Goal: Task Accomplishment & Management: Complete application form

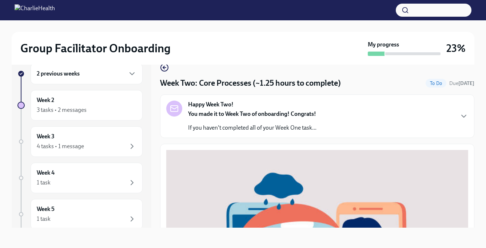
scroll to position [300, 0]
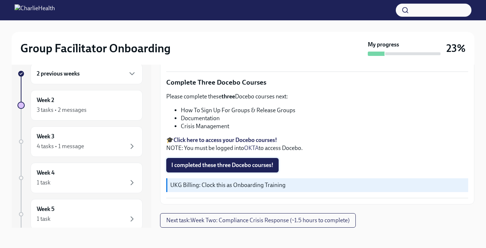
click at [186, 167] on span "I completed these three Docebo courses!" at bounding box center [222, 165] width 102 height 7
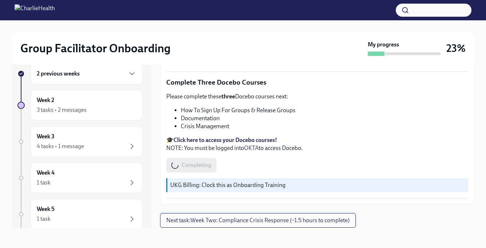
scroll to position [0, 0]
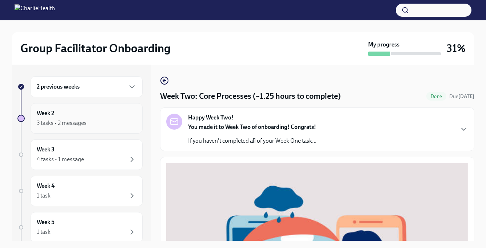
click at [121, 123] on div "3 tasks • 2 messages" at bounding box center [87, 123] width 100 height 9
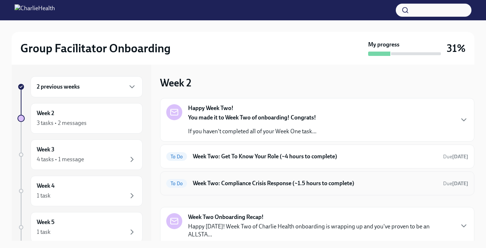
click at [222, 185] on h6 "Week Two: Compliance Crisis Response (~1.5 hours to complete)" at bounding box center [315, 184] width 244 height 8
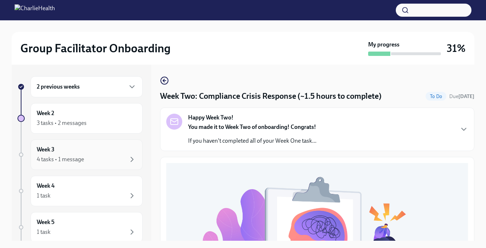
click at [102, 155] on div "4 tasks • 1 message" at bounding box center [87, 159] width 100 height 9
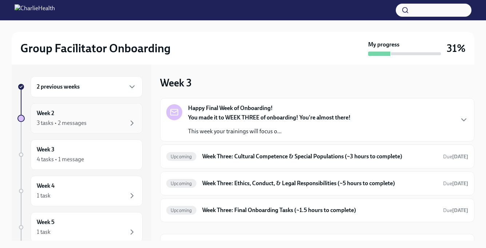
click at [94, 122] on div "3 tasks • 2 messages" at bounding box center [87, 123] width 100 height 9
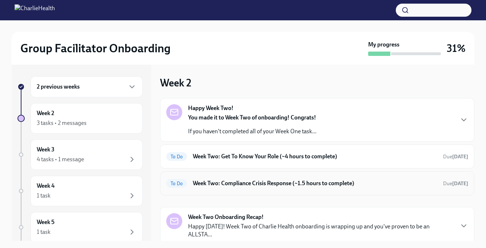
scroll to position [19, 0]
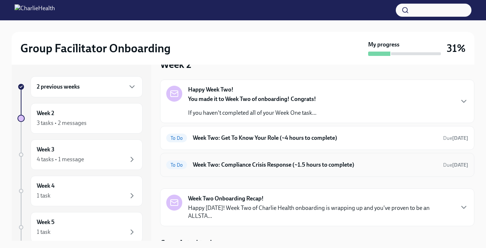
click at [246, 166] on h6 "Week Two: Compliance Crisis Response (~1.5 hours to complete)" at bounding box center [315, 165] width 244 height 8
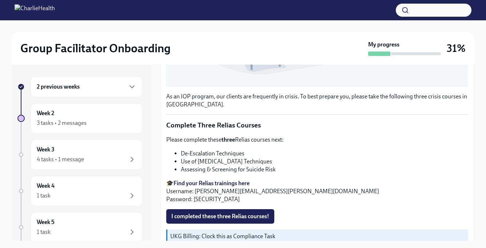
scroll to position [270, 0]
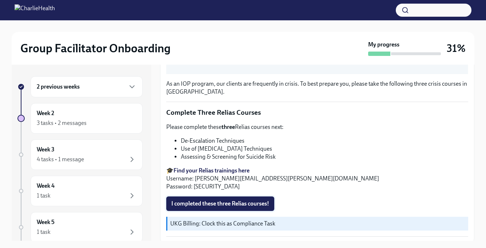
click at [195, 204] on span "I completed these three Relias courses!" at bounding box center [220, 203] width 98 height 7
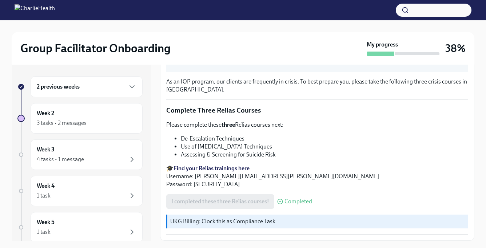
scroll to position [3, 0]
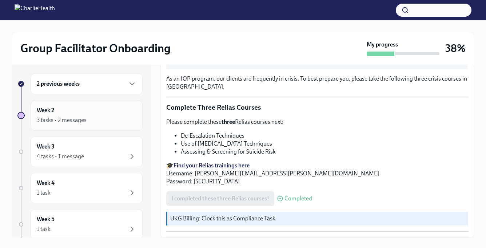
click at [98, 112] on div "Week 2 3 tasks • 2 messages" at bounding box center [87, 116] width 100 height 18
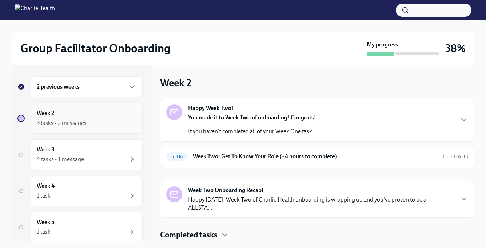
click at [113, 125] on div "3 tasks • 2 messages" at bounding box center [87, 123] width 100 height 9
click at [208, 147] on div "To Do Week Two: Get To Know Your Role (~4 hours to complete) Due tomorrow" at bounding box center [317, 157] width 314 height 24
click at [208, 156] on h6 "Week Two: Get To Know Your Role (~4 hours to complete)" at bounding box center [315, 157] width 244 height 8
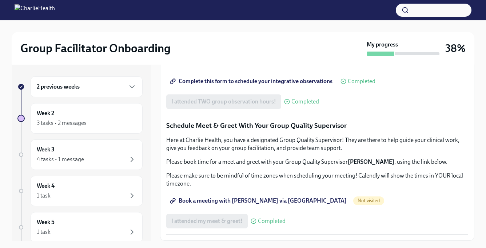
scroll to position [697, 0]
click at [100, 117] on div "Week 2 3 tasks • 2 messages" at bounding box center [87, 118] width 100 height 18
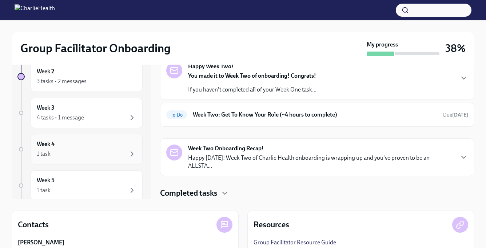
scroll to position [35, 0]
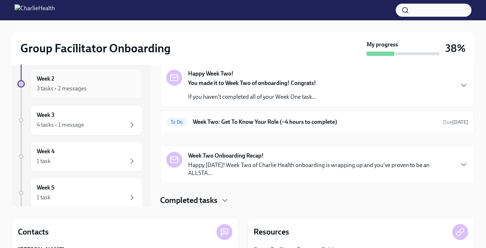
click at [92, 91] on div "3 tasks • 2 messages" at bounding box center [87, 88] width 100 height 9
click at [95, 85] on div "3 tasks • 2 messages" at bounding box center [87, 88] width 100 height 9
click at [74, 119] on div "Week 3 4 tasks • 1 message" at bounding box center [87, 120] width 100 height 18
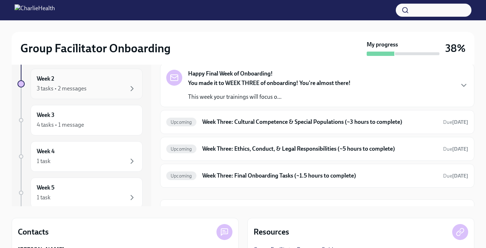
click at [77, 91] on div "3 tasks • 2 messages" at bounding box center [62, 89] width 50 height 8
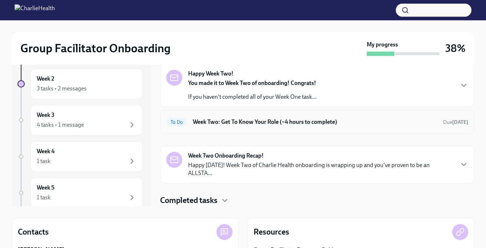
click at [221, 123] on h6 "Week Two: Get To Know Your Role (~4 hours to complete)" at bounding box center [315, 122] width 244 height 8
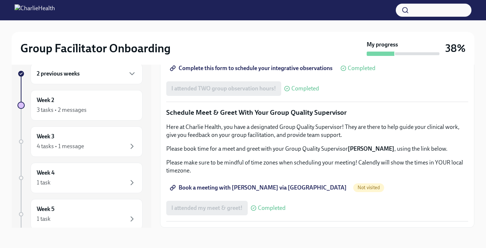
scroll to position [697, 0]
click at [89, 96] on div "Week 2 3 tasks • 2 messages" at bounding box center [87, 105] width 112 height 31
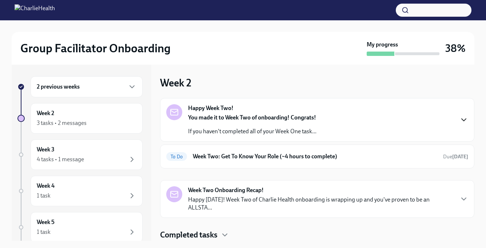
click at [461, 121] on icon "button" at bounding box center [463, 120] width 9 height 9
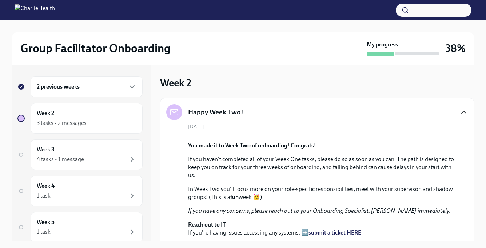
click at [461, 121] on div "Happy Week Two! September 9th You made it to Week Two of onboarding! Congrats! …" at bounding box center [317, 185] width 302 height 163
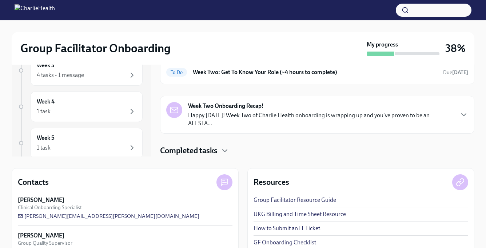
scroll to position [107, 0]
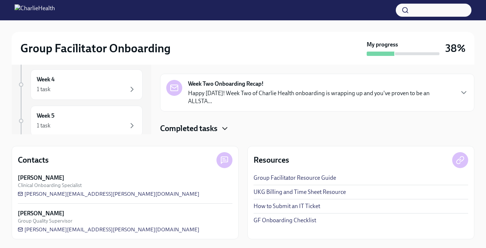
click at [228, 124] on icon "button" at bounding box center [224, 128] width 9 height 9
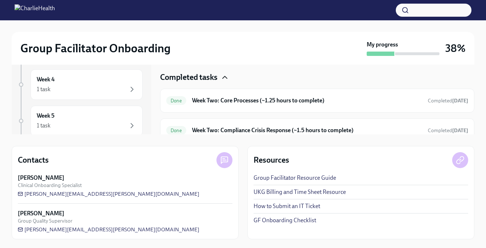
scroll to position [0, 0]
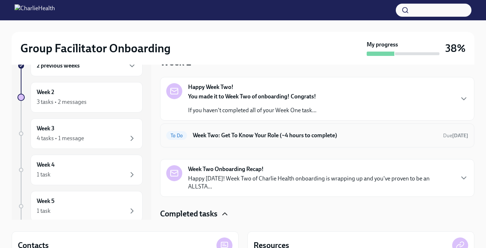
click at [221, 130] on div "To Do Week Two: Get To Know Your Role (~4 hours to complete) Due [DATE]" at bounding box center [317, 136] width 302 height 12
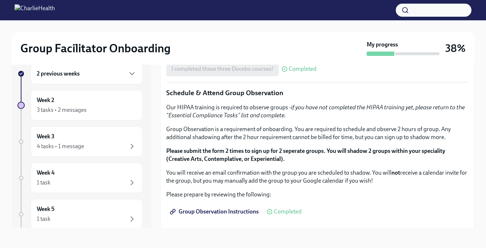
scroll to position [309, 0]
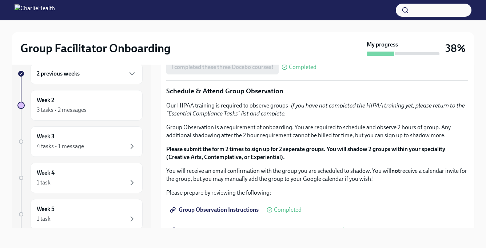
click at [211, 146] on div "You've made it to Week Two of Charlie Health onboarding! Congratulations and th…" at bounding box center [317, 112] width 302 height 542
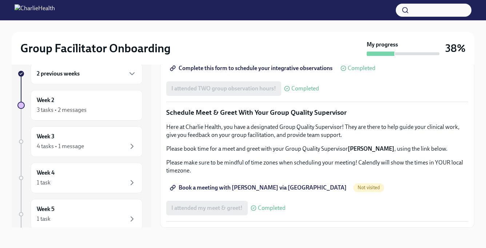
scroll to position [697, 0]
click at [202, 190] on span "Book a meeting with Daniel via Calendly" at bounding box center [258, 187] width 175 height 7
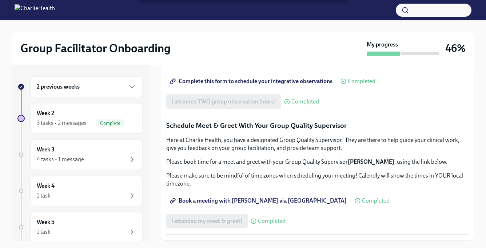
scroll to position [13, 0]
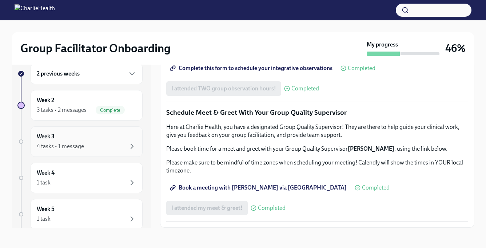
click at [101, 136] on div "Week 3 4 tasks • 1 message" at bounding box center [87, 142] width 100 height 18
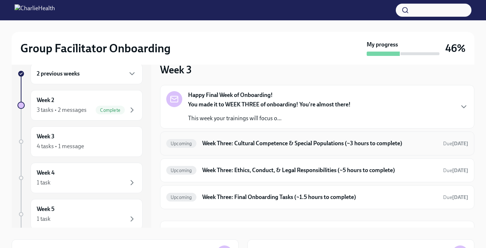
click at [223, 143] on h6 "Week Three: Cultural Competence & Special Populations (~3 hours to complete)" at bounding box center [319, 144] width 235 height 8
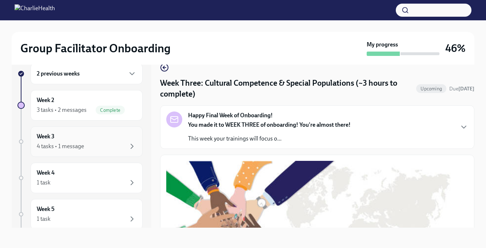
click at [98, 138] on div "Week 3 4 tasks • 1 message" at bounding box center [87, 142] width 100 height 18
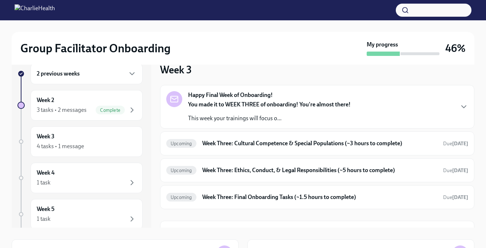
scroll to position [17, 0]
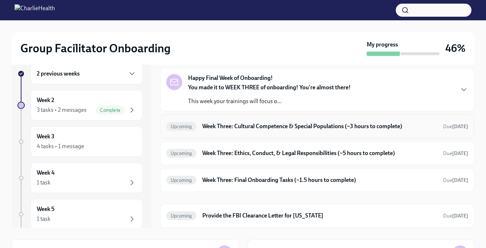
click at [263, 129] on h6 "Week Three: Cultural Competence & Special Populations (~3 hours to complete)" at bounding box center [319, 127] width 235 height 8
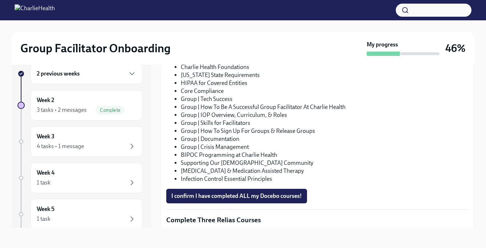
scroll to position [300, 0]
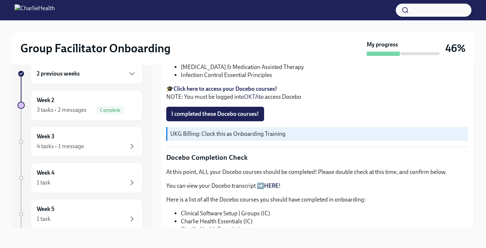
click at [11, 47] on div "Group Facilitator Onboarding My progress 46% 2 previous weeks Week 2 3 tasks • …" at bounding box center [243, 127] width 486 height 241
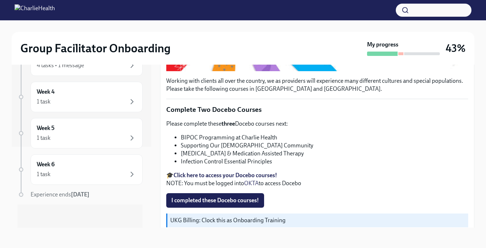
scroll to position [213, 0]
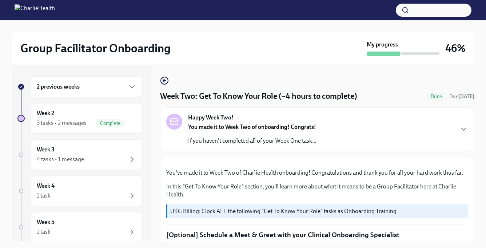
scroll to position [13, 0]
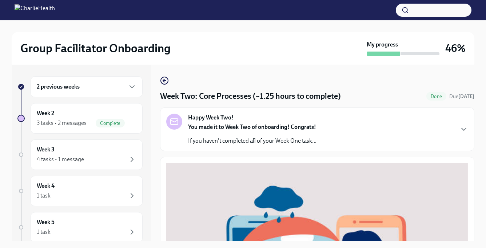
scroll to position [276, 0]
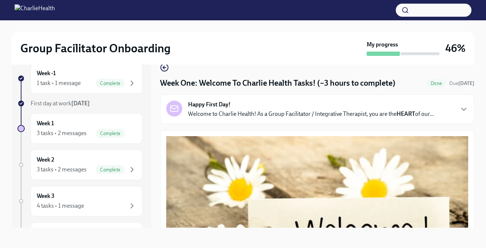
scroll to position [995, 0]
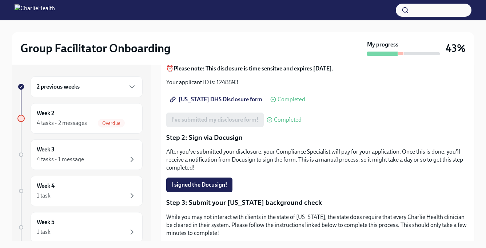
scroll to position [104, 0]
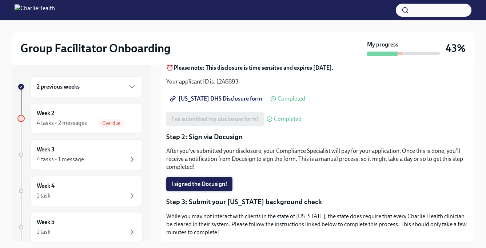
click at [202, 185] on span "I signed the Docusign!" at bounding box center [199, 184] width 56 height 7
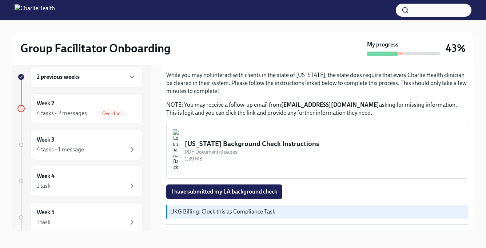
scroll to position [13, 0]
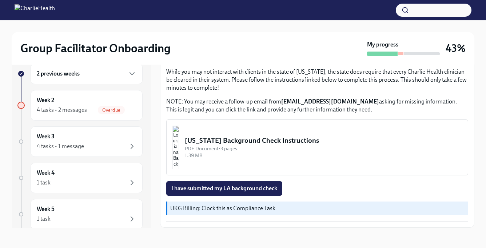
click at [225, 145] on div "PDF Document • 3 pages" at bounding box center [323, 148] width 277 height 7
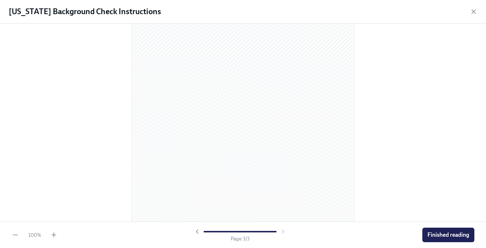
scroll to position [691, 0]
click at [477, 13] on icon "button" at bounding box center [473, 11] width 7 height 7
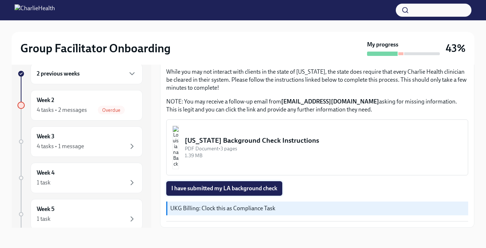
click at [233, 193] on button "I have submitted my LA background check" at bounding box center [224, 188] width 116 height 15
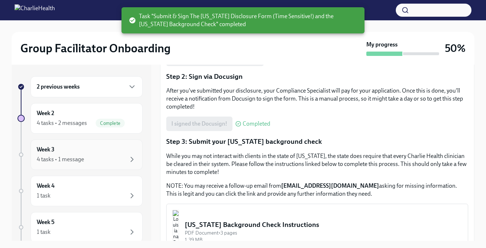
scroll to position [0, 0]
click at [98, 117] on div "Week 2 4 tasks • 2 messages Complete" at bounding box center [87, 118] width 100 height 18
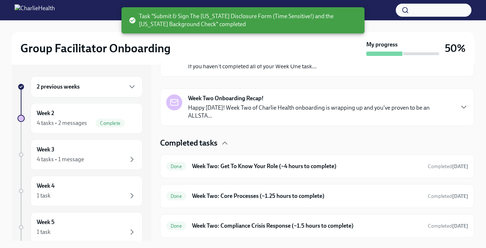
scroll to position [178, 0]
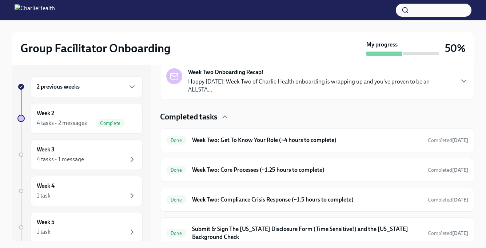
click at [117, 93] on div "2 previous weeks" at bounding box center [87, 86] width 112 height 21
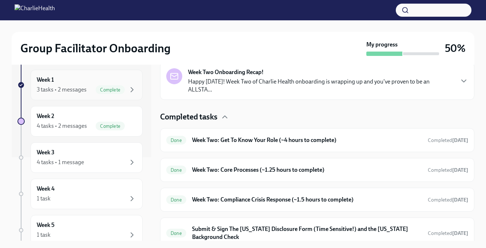
scroll to position [89, 0]
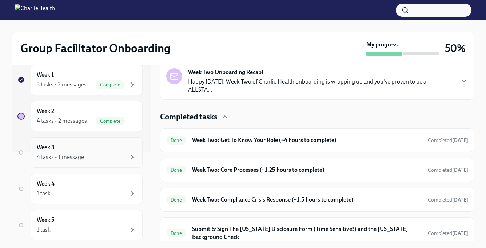
click at [121, 151] on div "Week 3 4 tasks • 1 message" at bounding box center [87, 153] width 100 height 18
